Goal: Task Accomplishment & Management: Complete application form

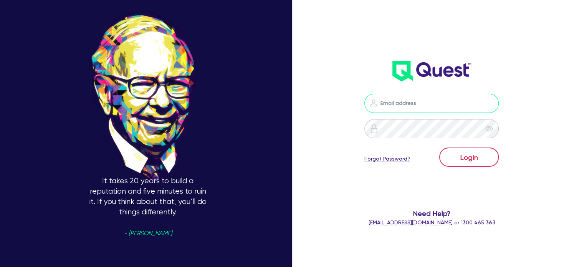
type input "[PERSON_NAME][EMAIL_ADDRESS][DOMAIN_NAME]"
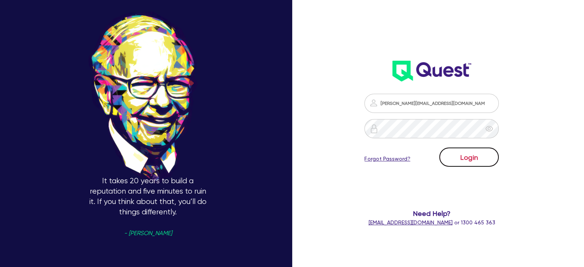
click at [478, 156] on button "Login" at bounding box center [469, 156] width 60 height 19
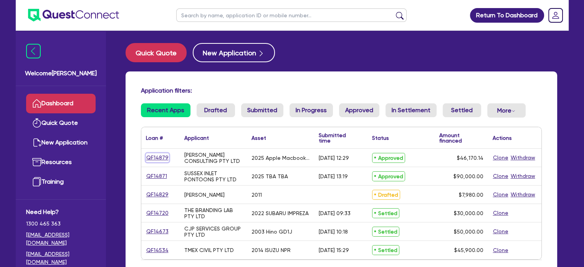
click at [160, 159] on link "QF14879" at bounding box center [157, 157] width 23 height 9
select select "TERTIARY_ASSETS"
select select "IT_EQUIPMENT"
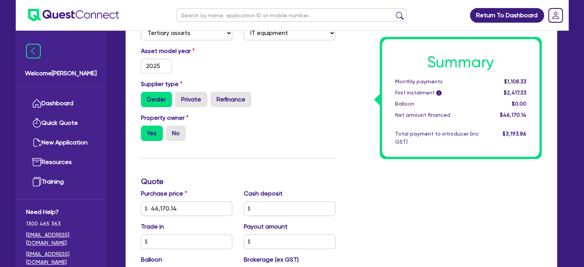
scroll to position [15, 0]
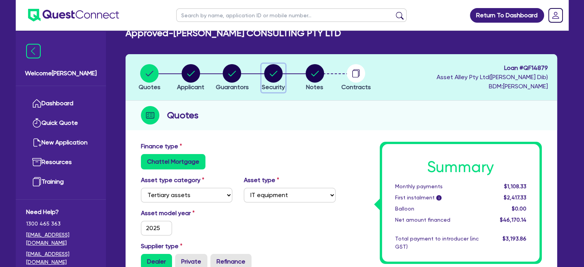
click at [274, 81] on circle "button" at bounding box center [273, 73] width 18 height 18
select select "TERTIARY_ASSETS"
select select "IT_EQUIPMENT"
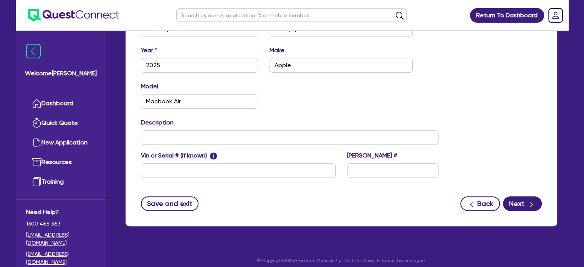
scroll to position [292, 0]
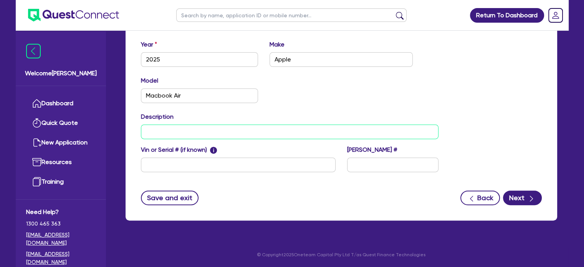
click at [206, 134] on input "text" at bounding box center [290, 131] width 298 height 15
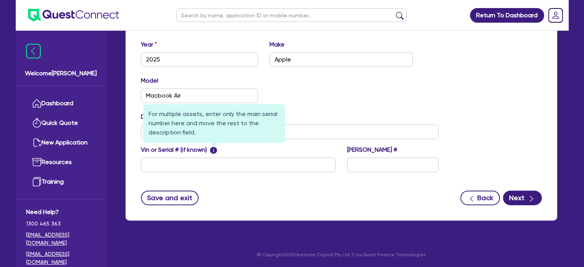
click at [213, 152] on span "i" at bounding box center [213, 150] width 7 height 7
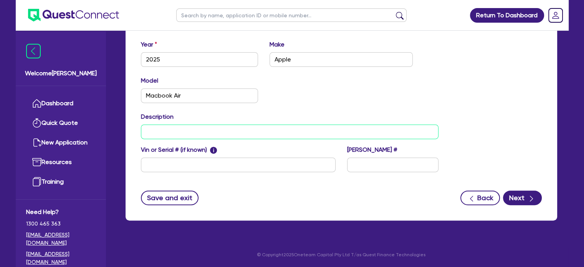
click at [349, 129] on input "text" at bounding box center [290, 131] width 298 height 15
click at [173, 163] on input "text" at bounding box center [238, 164] width 195 height 15
paste input "FQXXW1WRHQ"
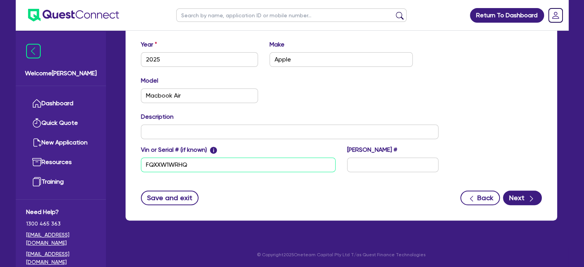
type input "FQXXW1WRHQ"
click at [186, 138] on input "text" at bounding box center [290, 131] width 298 height 15
paste input "LPJ6T39W9J, KCXYKWPXGC, MXQ76D65DP, K2D259Y4GV, M6YTV22JRH, KHGY6GN2WP, G27L4MV…"
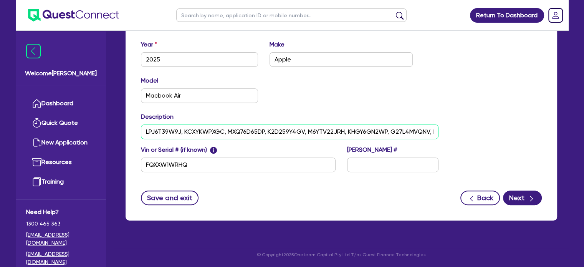
scroll to position [0, 275]
type input "LPJ6T39W9J, KCXYKWPXGC, MXQ76D65DP, K2D259Y4GV, M6YTV22JRH, KHGY6GN2WP, G27L4MV…"
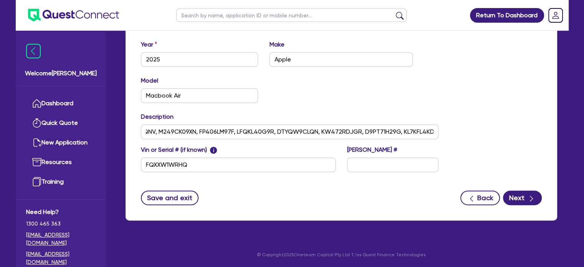
click at [381, 98] on div "Model Macbook Air KM" at bounding box center [289, 92] width 309 height 33
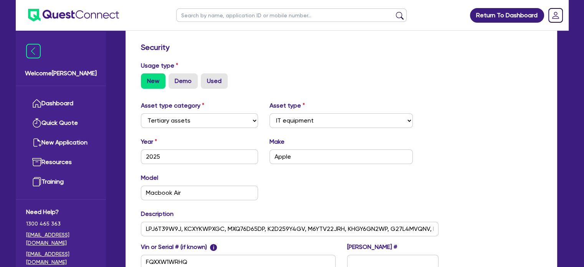
scroll to position [189, 0]
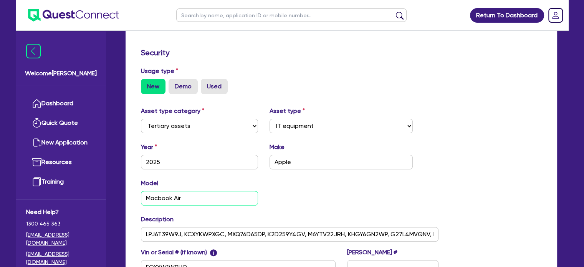
click at [209, 198] on input "Macbook Air" at bounding box center [199, 198] width 117 height 15
type input "Macbook Air (15-Inch M4)"
click at [281, 202] on div "Model Macbook Air (15-Inch M4) KM" at bounding box center [289, 195] width 309 height 33
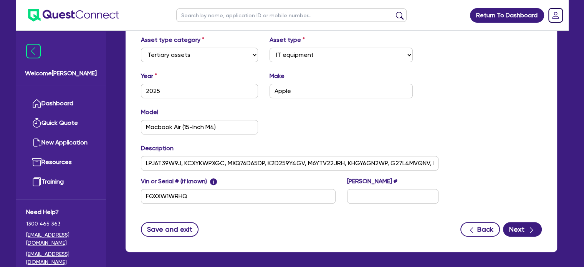
scroll to position [292, 0]
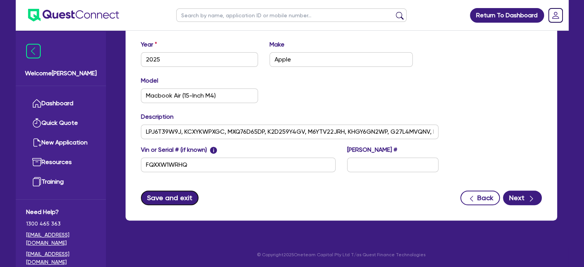
click at [179, 196] on button "Save and exit" at bounding box center [170, 197] width 58 height 15
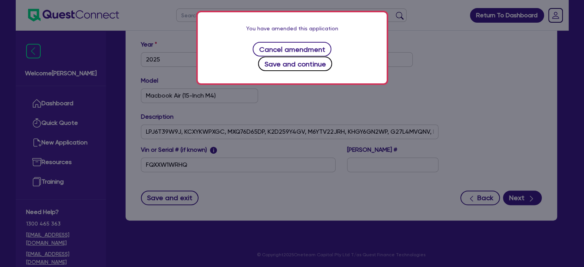
click at [330, 56] on button "Save and continue" at bounding box center [295, 63] width 74 height 15
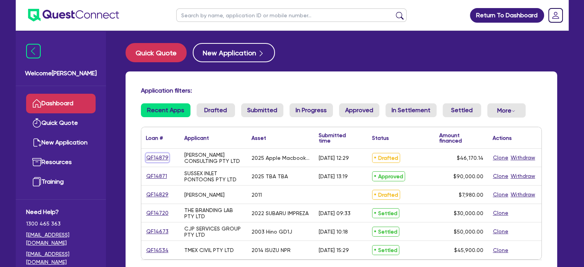
click at [162, 158] on link "QF14879" at bounding box center [157, 157] width 23 height 9
select select "TERTIARY_ASSETS"
select select "IT_EQUIPMENT"
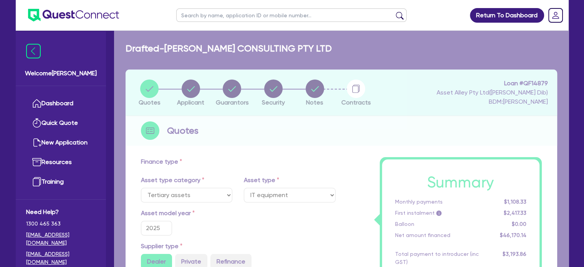
type input "46,170.14"
type input "2,308.51"
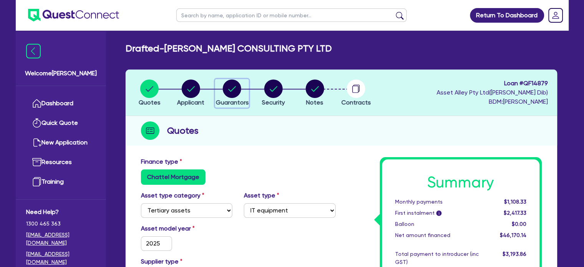
drag, startPoint x: 238, startPoint y: 93, endPoint x: 245, endPoint y: 92, distance: 6.3
click at [238, 93] on circle "button" at bounding box center [232, 88] width 18 height 18
select select "MS"
select select "[GEOGRAPHIC_DATA]"
select select "MARRIED"
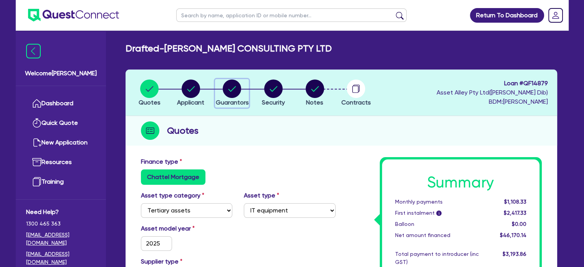
select select "PROPERTY"
select select "INVESTMENT_PROPERTY"
select select "MORTGAGE"
select select "INVESTMENT_PROPERTY_LOAN"
select select "MR"
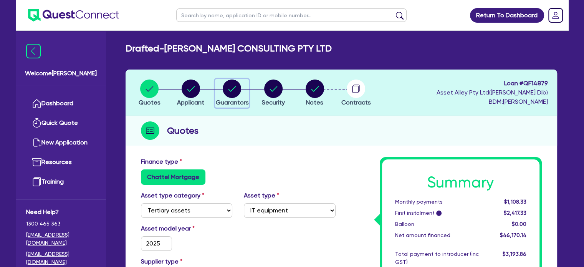
select select "[GEOGRAPHIC_DATA]"
select select "MARRIED"
select select "PROPERTY"
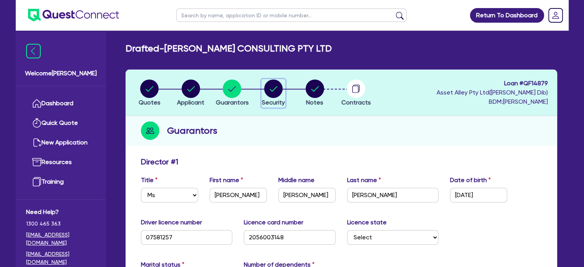
click at [271, 93] on circle "button" at bounding box center [273, 88] width 18 height 18
select select "TERTIARY_ASSETS"
select select "IT_EQUIPMENT"
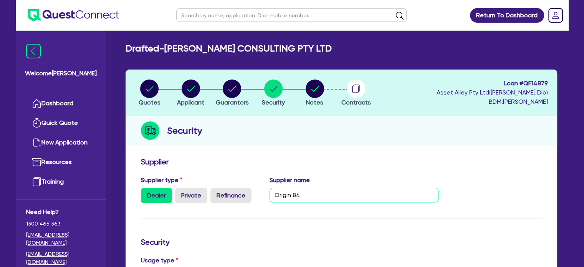
click at [329, 197] on input "Origin 84" at bounding box center [354, 195] width 169 height 15
type input "Origin Eighty-Four Pty Limited"
click at [319, 167] on div "Supplier" at bounding box center [341, 163] width 412 height 12
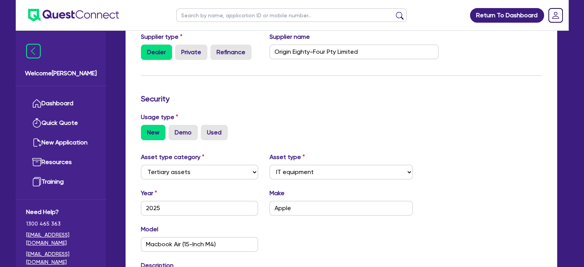
scroll to position [292, 0]
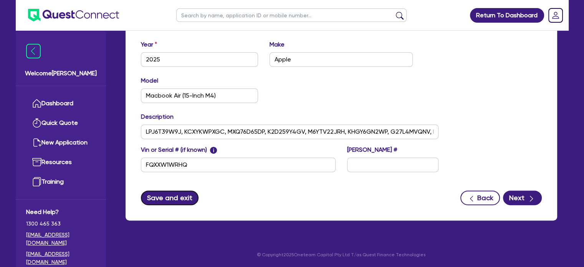
click at [172, 198] on button "Save and exit" at bounding box center [170, 197] width 58 height 15
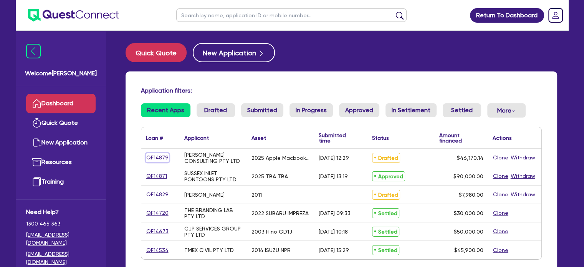
click at [162, 159] on link "QF14879" at bounding box center [157, 157] width 23 height 9
select select "TERTIARY_ASSETS"
select select "IT_EQUIPMENT"
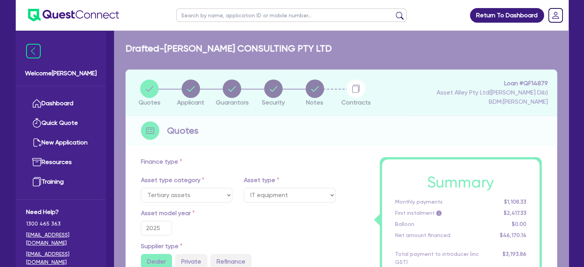
type input "46,170.14"
type input "2,308.51"
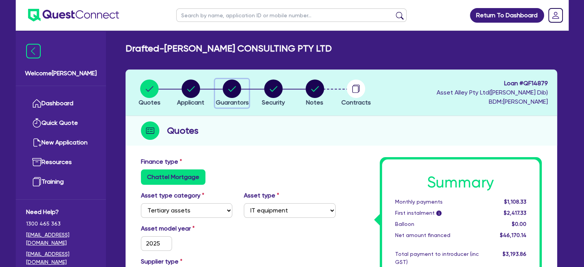
click at [236, 93] on circle "button" at bounding box center [232, 88] width 18 height 18
select select "MS"
select select "[GEOGRAPHIC_DATA]"
select select "MARRIED"
select select "PROPERTY"
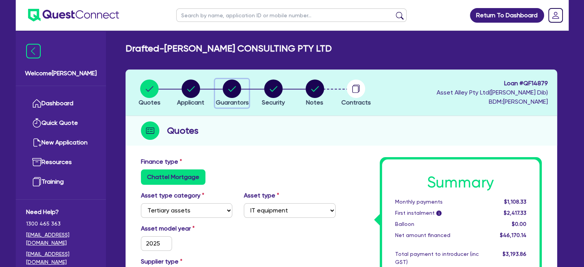
select select "INVESTMENT_PROPERTY"
select select "MORTGAGE"
select select "INVESTMENT_PROPERTY_LOAN"
select select "MR"
select select "[GEOGRAPHIC_DATA]"
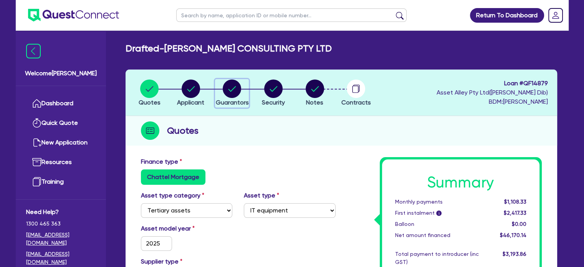
select select "MARRIED"
select select "PROPERTY"
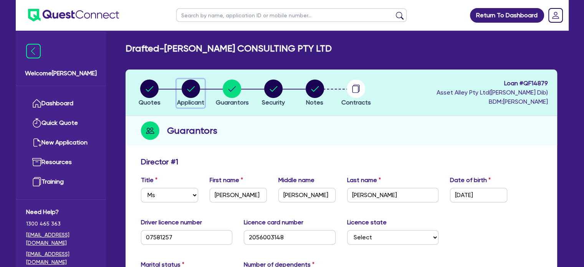
click at [183, 91] on circle "button" at bounding box center [191, 88] width 18 height 18
select select "COMPANY"
select select "PROFESSIONAL"
select select "MANAGEMENT"
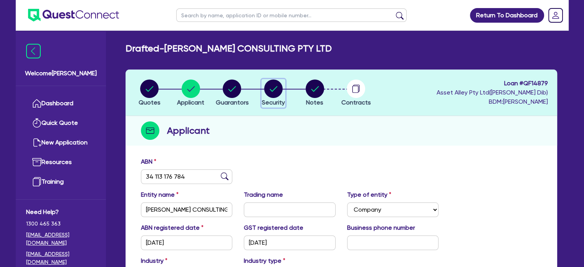
click at [275, 90] on circle "button" at bounding box center [273, 88] width 18 height 18
select select "TERTIARY_ASSETS"
select select "IT_EQUIPMENT"
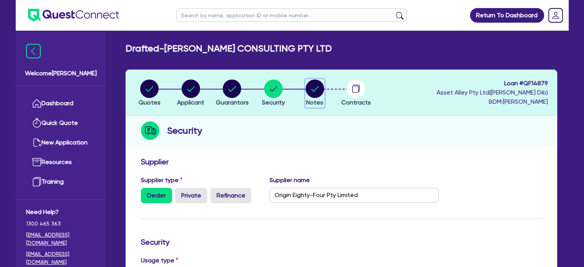
click at [316, 92] on circle "button" at bounding box center [315, 88] width 18 height 18
select select "Quest Finance - Platform Funding"
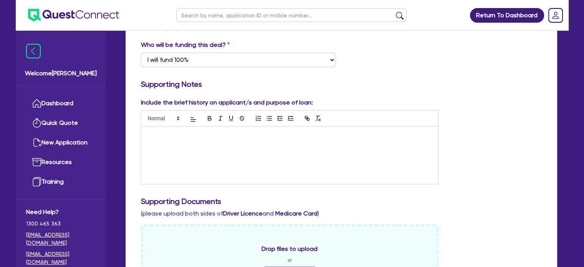
scroll to position [154, 0]
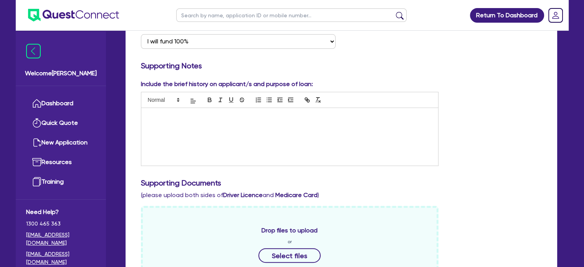
click at [271, 158] on div at bounding box center [289, 137] width 297 height 58
click at [489, 182] on h3 "Supporting Documents" at bounding box center [341, 182] width 401 height 9
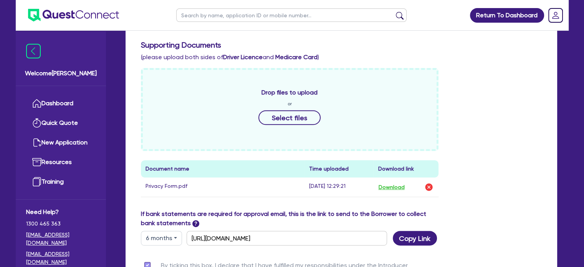
drag, startPoint x: 492, startPoint y: 217, endPoint x: 491, endPoint y: 213, distance: 3.9
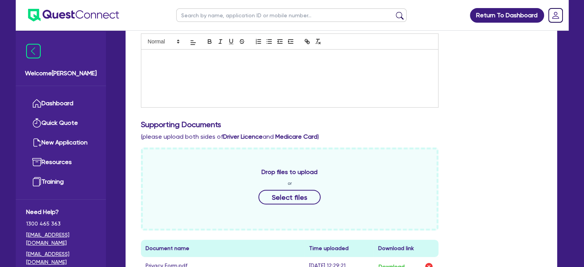
drag, startPoint x: 501, startPoint y: 208, endPoint x: 493, endPoint y: 176, distance: 32.4
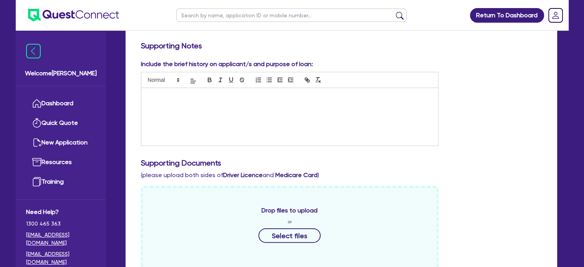
drag, startPoint x: 501, startPoint y: 213, endPoint x: 491, endPoint y: 152, distance: 61.9
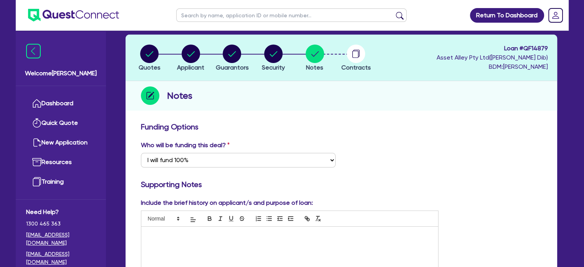
scroll to position [0, 0]
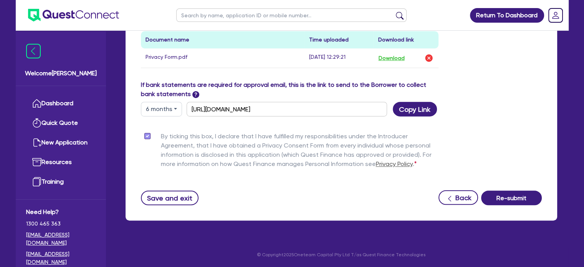
drag, startPoint x: 389, startPoint y: 212, endPoint x: 390, endPoint y: 201, distance: 10.8
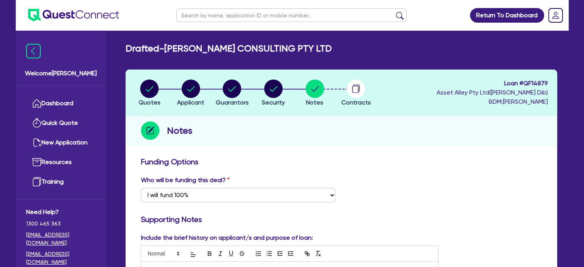
scroll to position [51, 0]
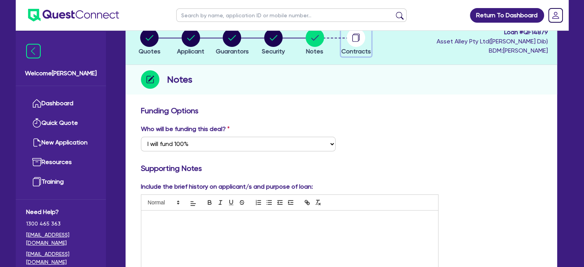
click at [352, 42] on circle "button" at bounding box center [356, 37] width 18 height 18
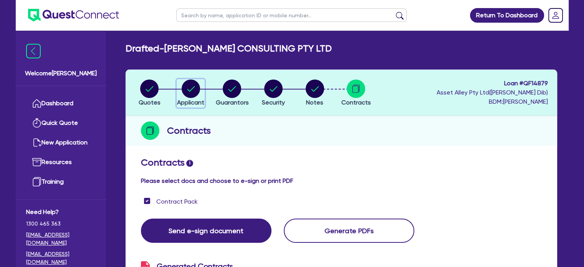
click at [182, 88] on circle "button" at bounding box center [191, 88] width 18 height 18
select select "COMPANY"
select select "PROFESSIONAL"
select select "MANAGEMENT"
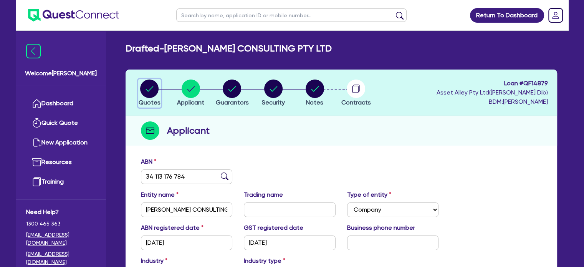
click at [145, 92] on circle "button" at bounding box center [149, 88] width 18 height 18
select select "TERTIARY_ASSETS"
select select "IT_EQUIPMENT"
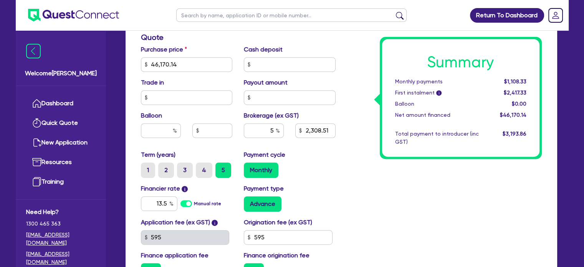
scroll to position [307, 0]
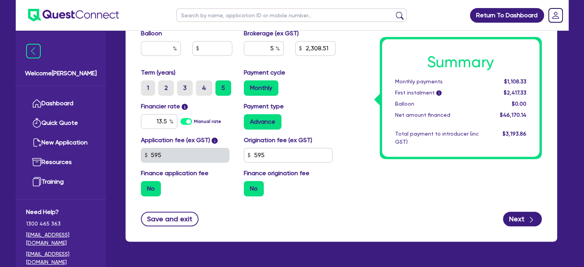
drag, startPoint x: 360, startPoint y: 194, endPoint x: 357, endPoint y: 190, distance: 5.0
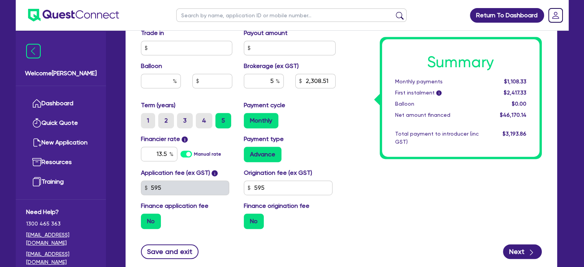
drag, startPoint x: 350, startPoint y: 230, endPoint x: 349, endPoint y: 221, distance: 9.7
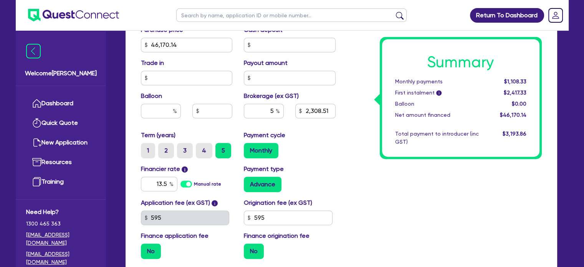
drag, startPoint x: 356, startPoint y: 226, endPoint x: 354, endPoint y: 216, distance: 10.3
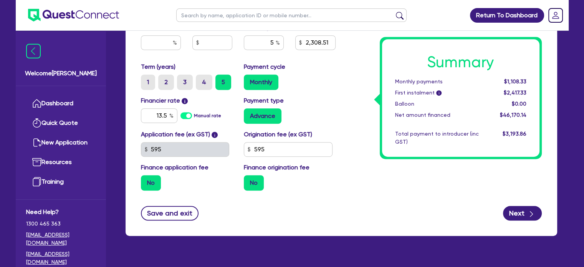
scroll to position [416, 0]
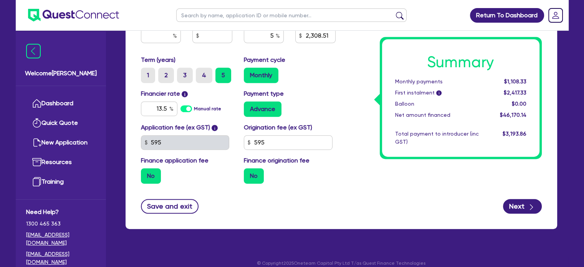
click at [260, 175] on label "No" at bounding box center [254, 175] width 20 height 15
click at [249, 173] on input "No" at bounding box center [246, 170] width 5 height 5
click at [309, 173] on div "No" at bounding box center [290, 175] width 92 height 15
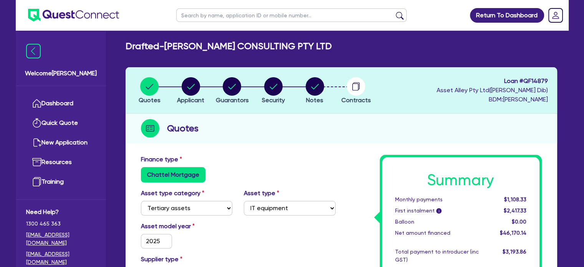
scroll to position [0, 0]
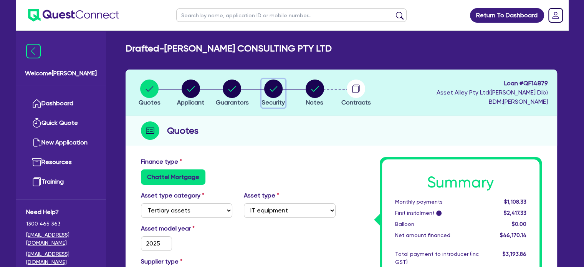
click at [274, 96] on circle "button" at bounding box center [273, 88] width 18 height 18
select select "TERTIARY_ASSETS"
select select "IT_EQUIPMENT"
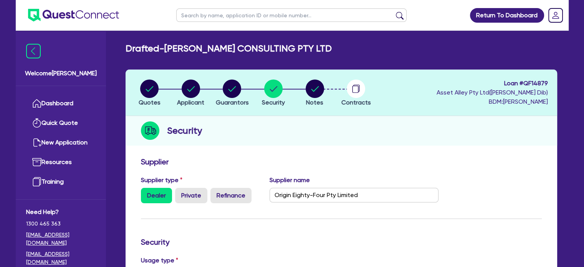
click at [327, 95] on li "Notes" at bounding box center [314, 92] width 41 height 27
click at [304, 91] on li "Notes" at bounding box center [314, 92] width 41 height 27
click at [319, 84] on circle "button" at bounding box center [315, 88] width 18 height 18
select select "Quest Finance - Platform Funding"
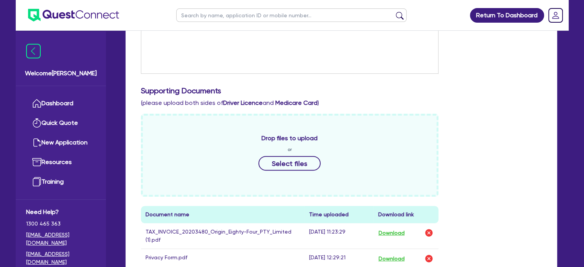
scroll to position [409, 0]
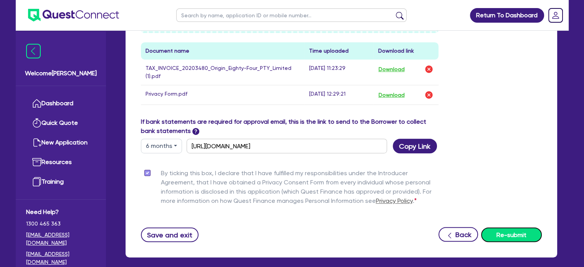
click at [501, 234] on button "Re-submit" at bounding box center [511, 234] width 61 height 15
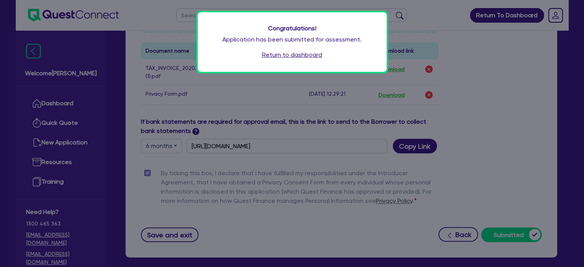
drag, startPoint x: 292, startPoint y: 173, endPoint x: 291, endPoint y: 152, distance: 20.7
click at [292, 172] on div "Congratulations! Application has been submitted for assessment. Return to dashb…" at bounding box center [292, 133] width 584 height 267
click at [294, 55] on link "Return to dashboard" at bounding box center [292, 54] width 60 height 9
